Goal: Understand process/instructions: Learn how to perform a task or action

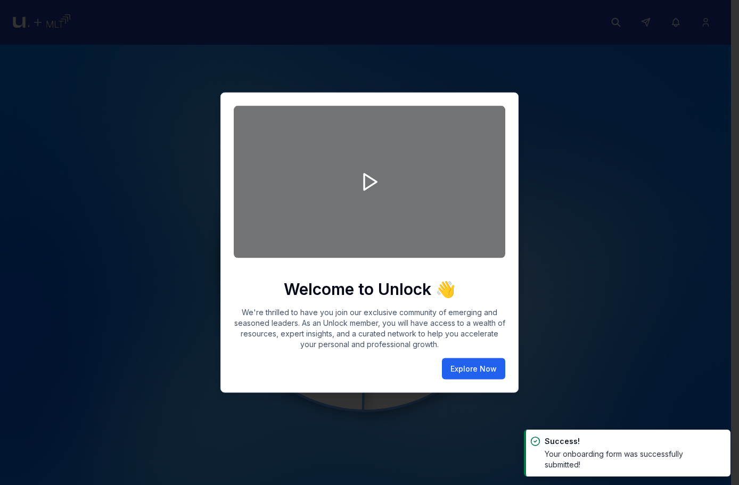
click at [480, 368] on button "Explore Now" at bounding box center [473, 368] width 63 height 21
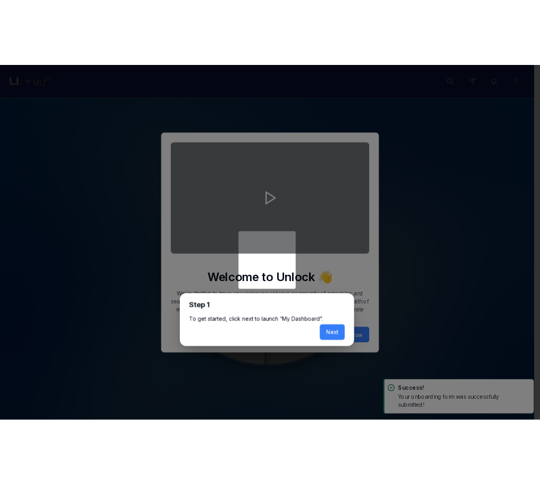
scroll to position [4, 0]
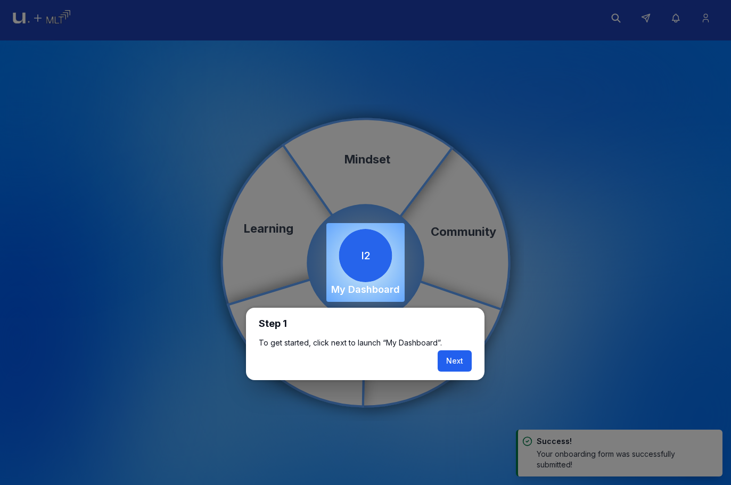
drag, startPoint x: 452, startPoint y: 350, endPoint x: 455, endPoint y: 356, distance: 6.9
click at [452, 350] on div "Step 1 To get started, click next to launch “My Dashboard”. Next" at bounding box center [365, 344] width 239 height 72
drag, startPoint x: 457, startPoint y: 358, endPoint x: 470, endPoint y: 359, distance: 12.3
click at [458, 359] on button "Next" at bounding box center [455, 360] width 34 height 21
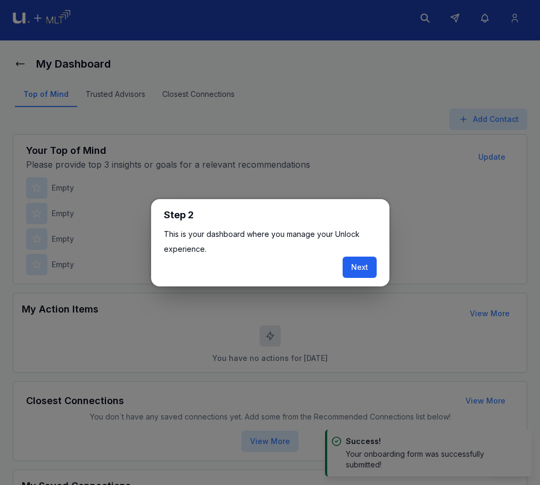
click at [349, 272] on button "Next" at bounding box center [360, 267] width 34 height 21
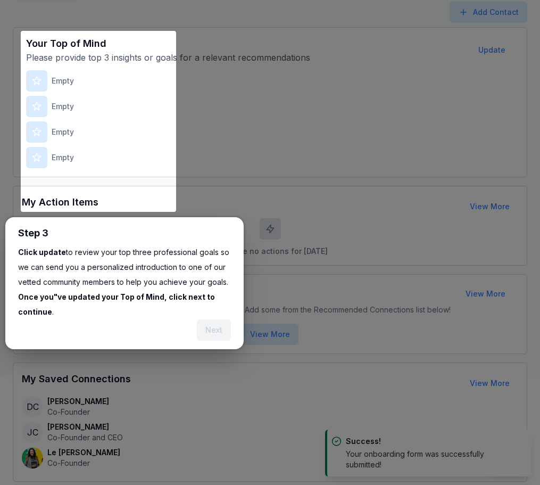
scroll to position [132, 0]
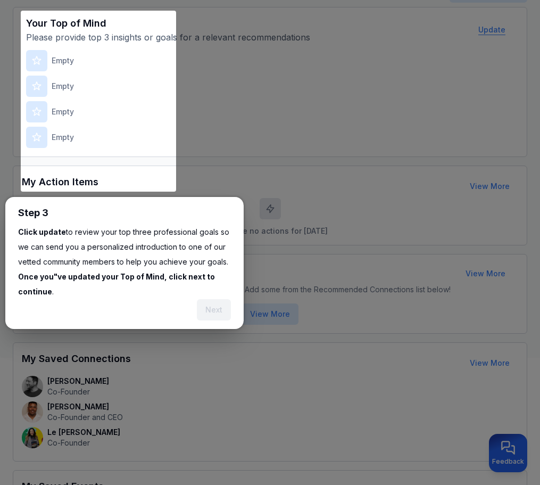
click at [470, 40] on button "Update" at bounding box center [492, 29] width 44 height 21
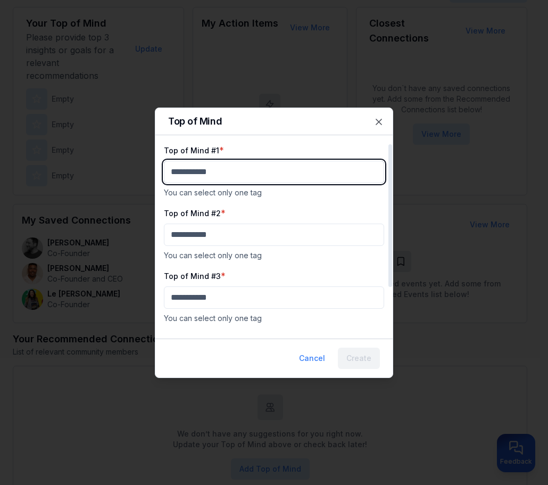
click at [315, 174] on body "My Dashboard Top of Mind Trusted Advisors Closest Connections Add Contact Your …" at bounding box center [270, 110] width 540 height 485
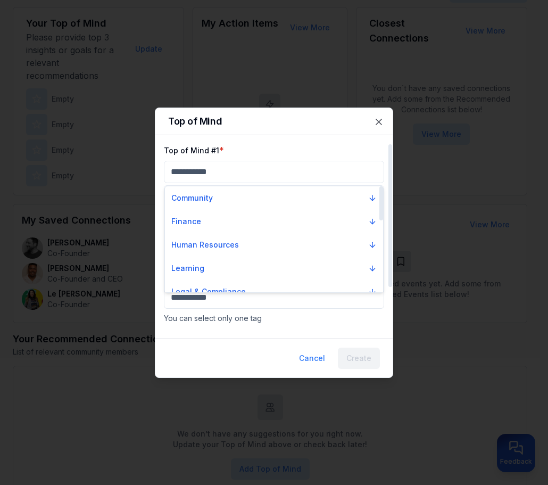
click at [298, 208] on div "Community" at bounding box center [274, 197] width 218 height 23
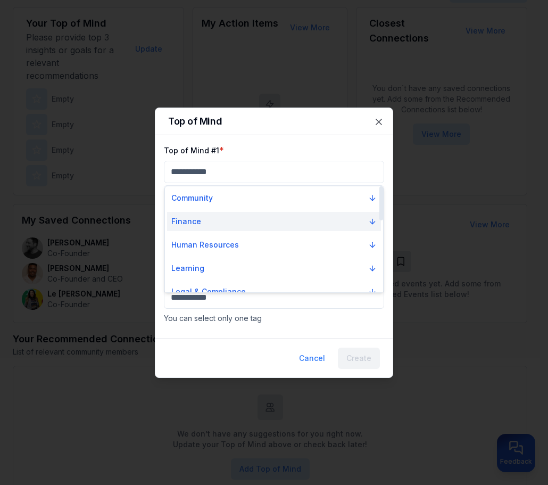
click at [304, 227] on button "Finance" at bounding box center [274, 221] width 214 height 19
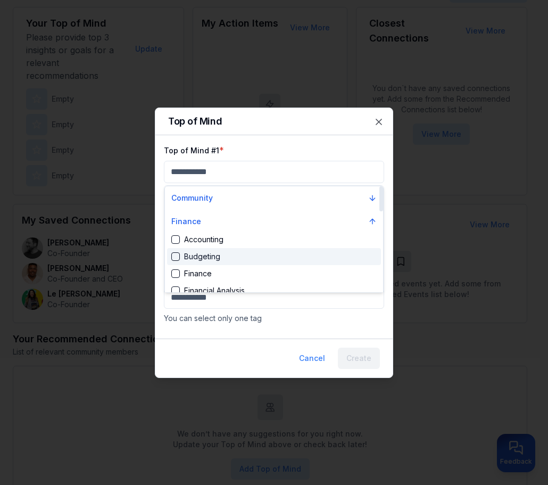
click at [305, 261] on div "Budgeting" at bounding box center [274, 256] width 214 height 17
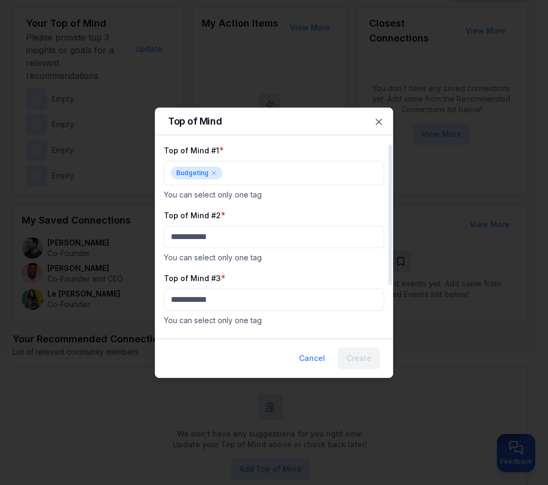
click at [310, 249] on div "Top of Mind #2 * You can select only one tag" at bounding box center [274, 236] width 220 height 54
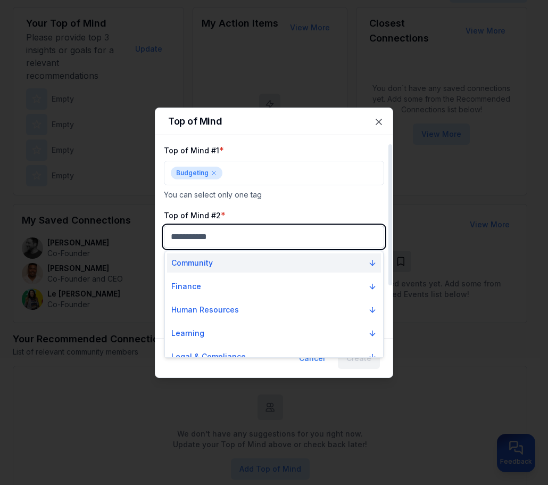
drag, startPoint x: 303, startPoint y: 237, endPoint x: 284, endPoint y: 264, distance: 33.2
click at [304, 237] on body "My Dashboard Top of Mind Trusted Advisors Closest Connections Add Contact Your …" at bounding box center [270, 110] width 540 height 485
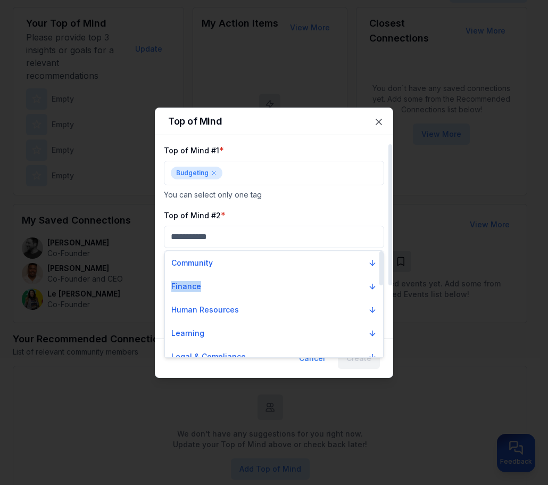
click at [276, 274] on div "Community Finance Human Resources Learning Legal & Compliance Marketing Mindset…" at bounding box center [274, 415] width 218 height 328
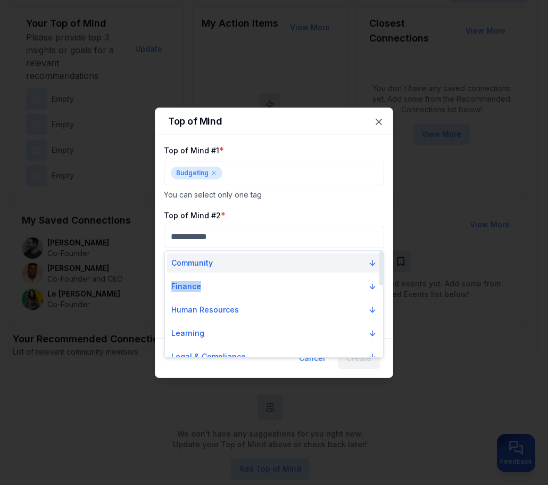
click at [281, 271] on button "Community" at bounding box center [274, 262] width 214 height 19
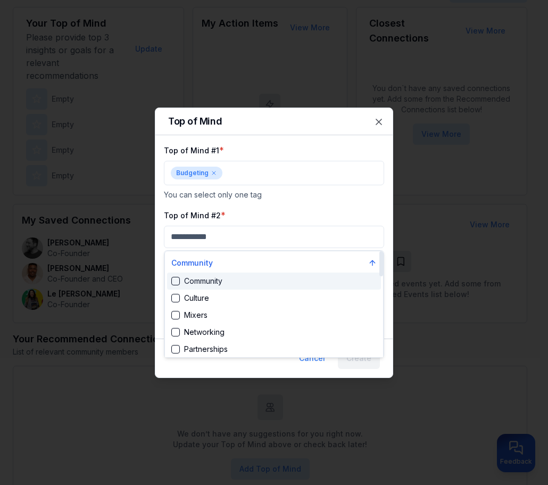
click at [273, 288] on div "Community" at bounding box center [274, 281] width 214 height 17
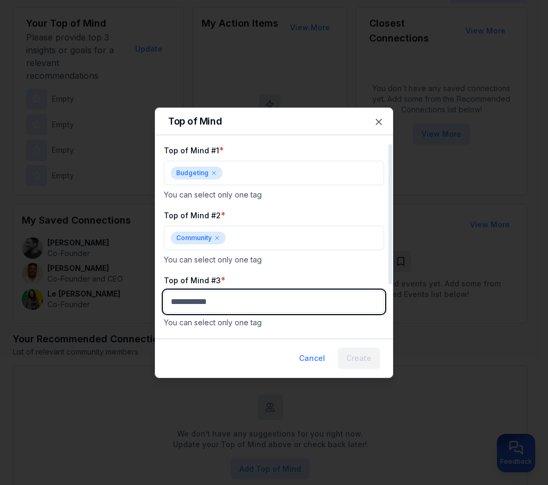
click at [279, 301] on body "My Dashboard Top of Mind Trusted Advisors Closest Connections Add Contact Your …" at bounding box center [270, 110] width 540 height 485
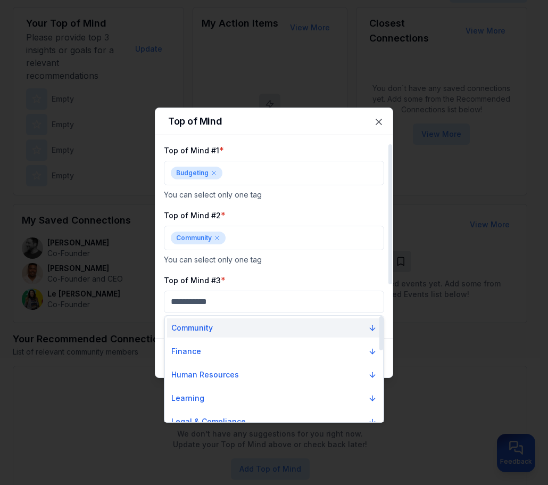
click at [275, 322] on button "Community" at bounding box center [274, 327] width 214 height 19
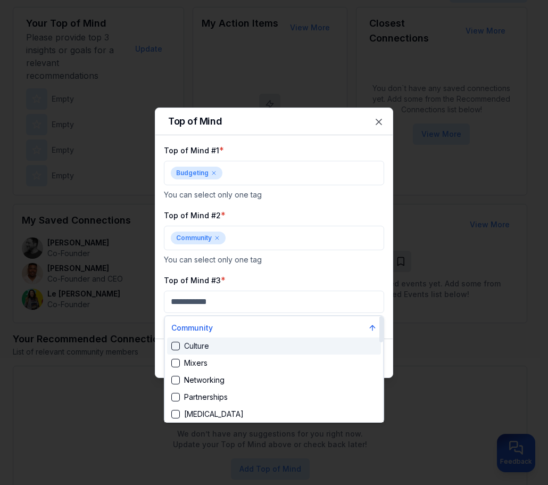
drag, startPoint x: 278, startPoint y: 338, endPoint x: 291, endPoint y: 346, distance: 15.8
click at [278, 338] on div "Culture" at bounding box center [274, 346] width 214 height 17
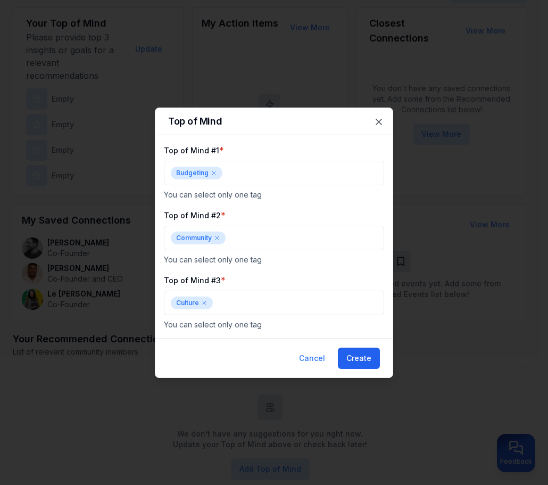
click at [355, 354] on button "Create" at bounding box center [359, 358] width 42 height 21
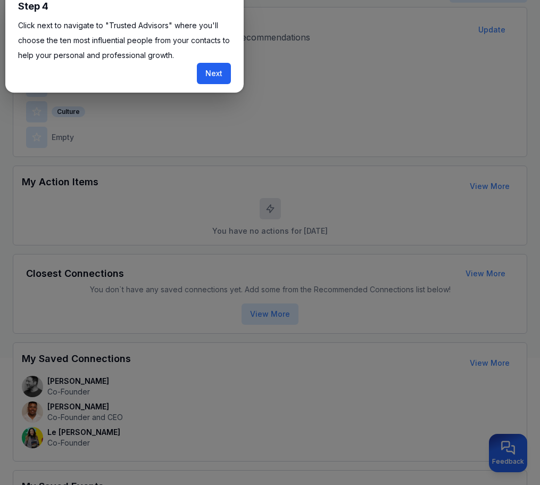
click at [214, 72] on button "Next" at bounding box center [214, 73] width 34 height 21
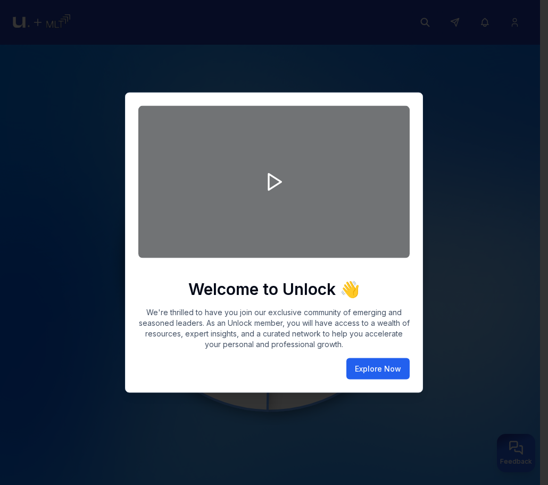
click at [367, 366] on button "Explore Now" at bounding box center [378, 368] width 63 height 21
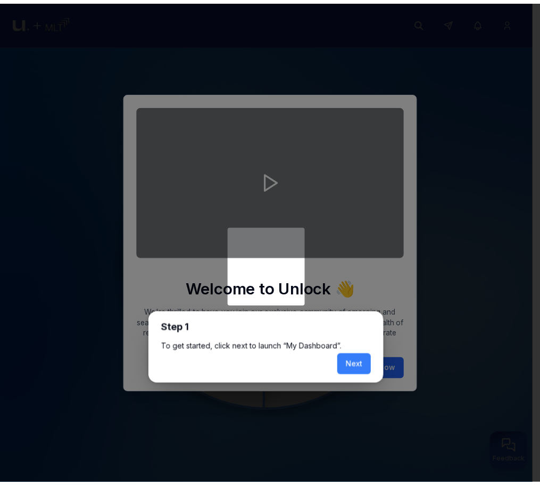
scroll to position [4, 0]
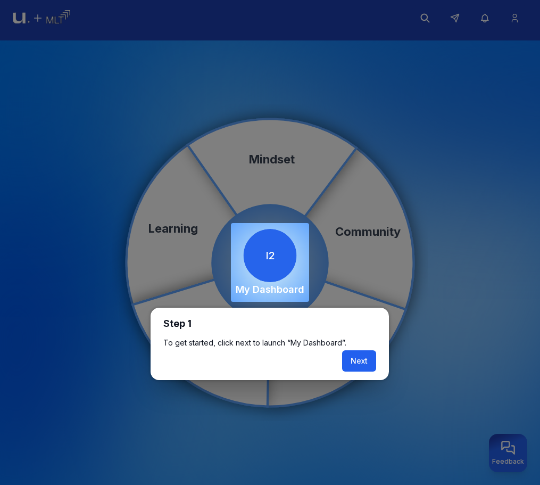
click at [371, 359] on button "Next" at bounding box center [359, 360] width 34 height 21
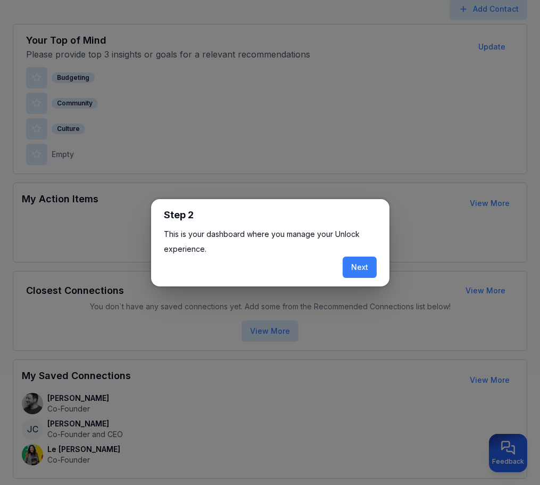
scroll to position [270, 0]
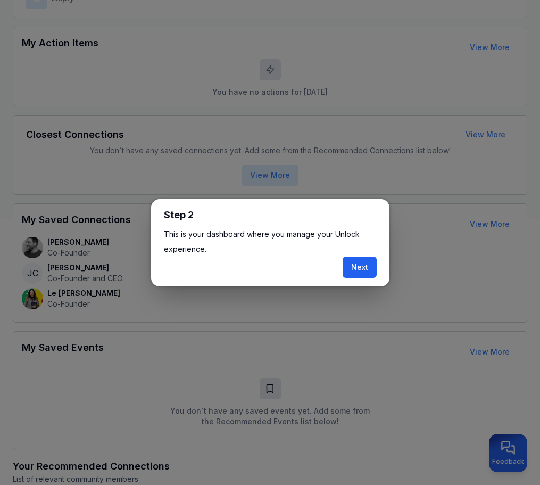
click at [368, 272] on button "Next" at bounding box center [360, 267] width 34 height 21
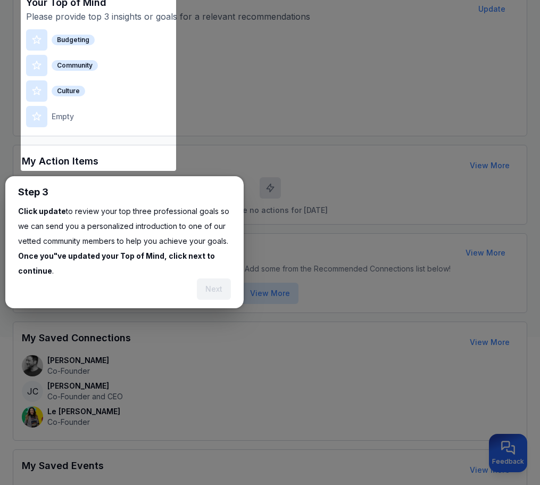
scroll to position [132, 0]
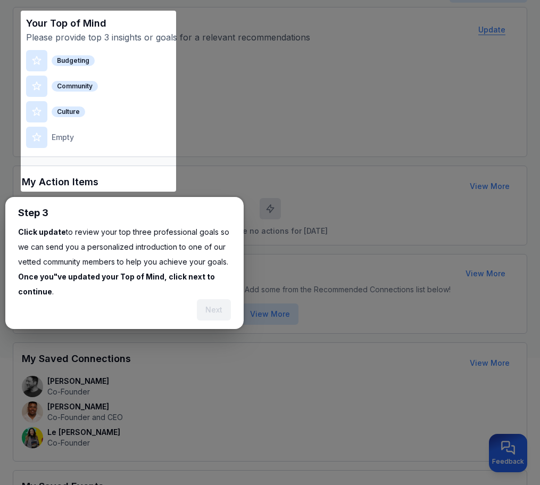
click at [470, 40] on button "Update" at bounding box center [492, 29] width 44 height 21
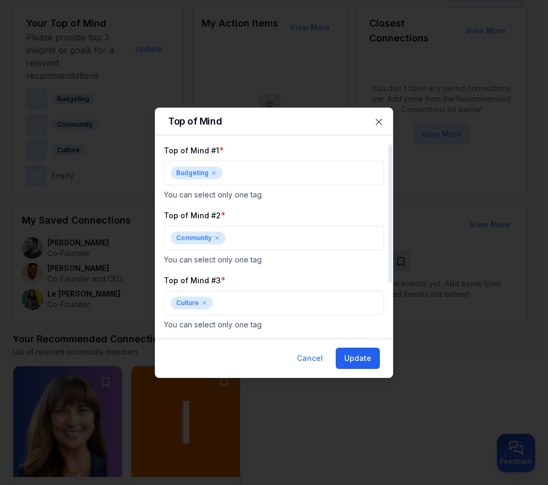
click at [367, 352] on button "Update" at bounding box center [358, 358] width 44 height 21
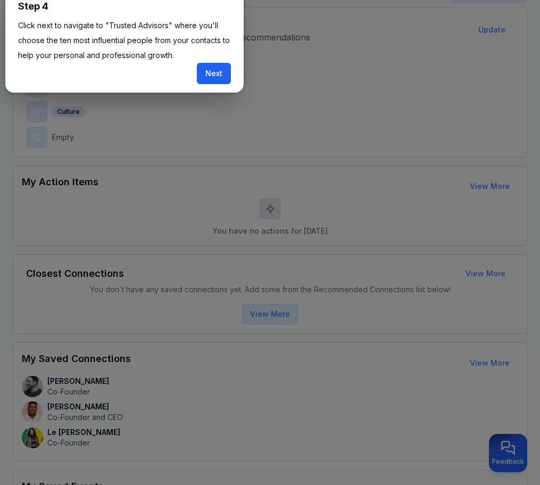
click at [207, 67] on button "Next" at bounding box center [214, 73] width 34 height 21
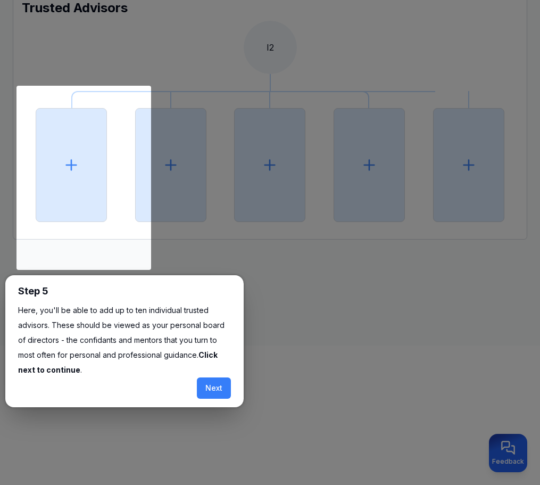
scroll to position [146, 0]
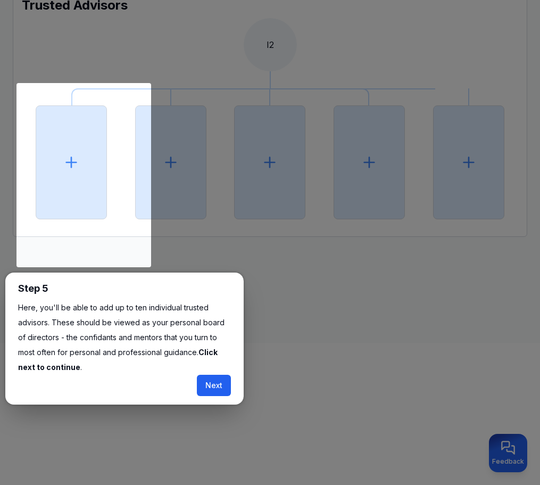
click at [216, 391] on button "Next" at bounding box center [214, 385] width 34 height 21
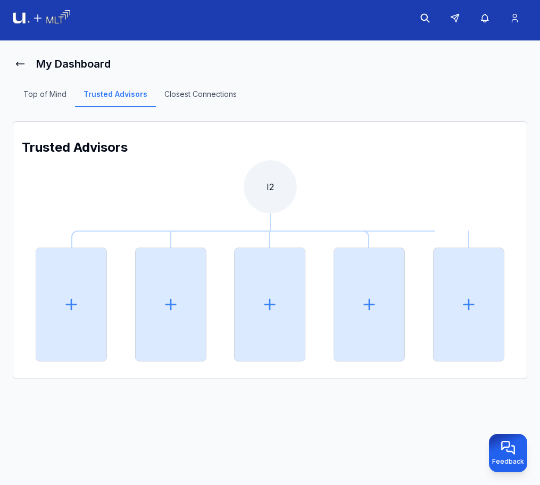
scroll to position [4, 0]
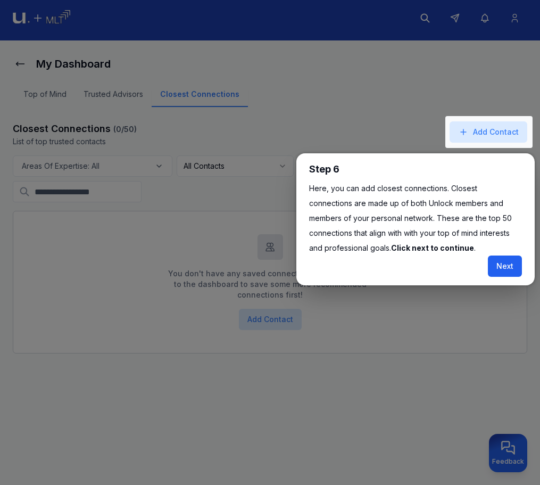
click at [507, 267] on button "Next" at bounding box center [505, 266] width 34 height 21
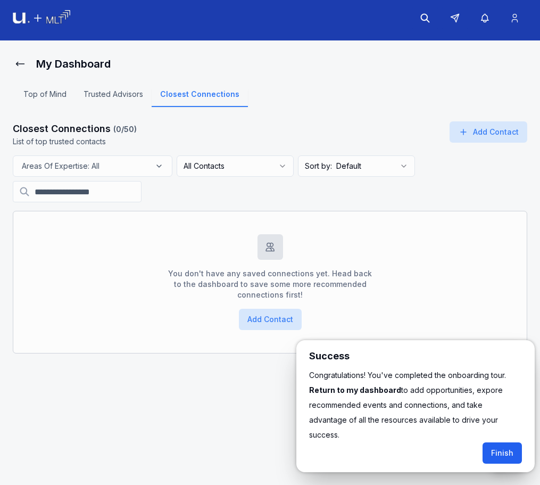
click at [506, 442] on button "Finish" at bounding box center [502, 452] width 39 height 21
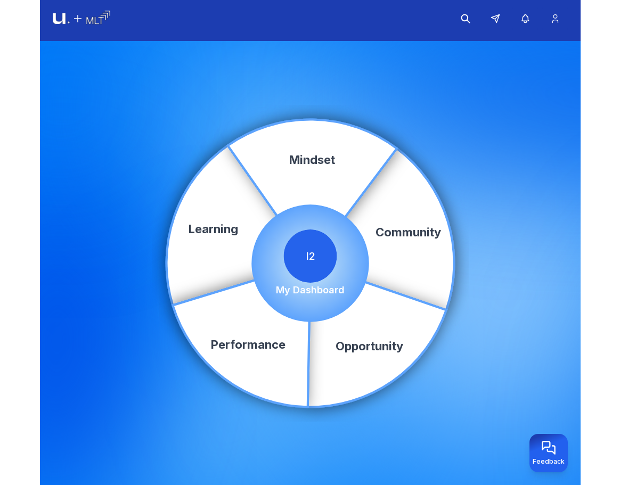
scroll to position [4, 0]
